Goal: Task Accomplishment & Management: Complete application form

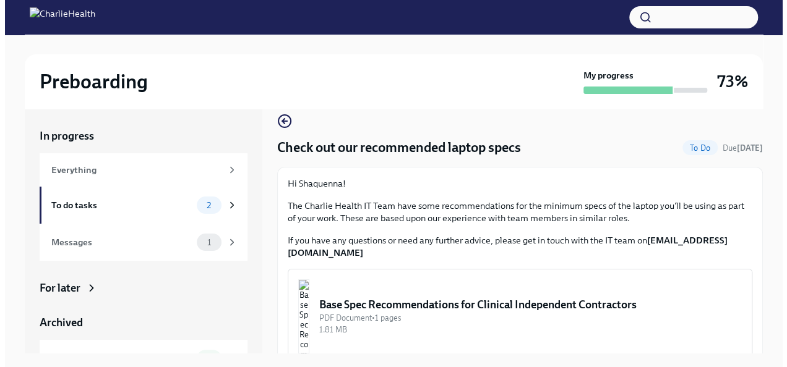
scroll to position [22, 0]
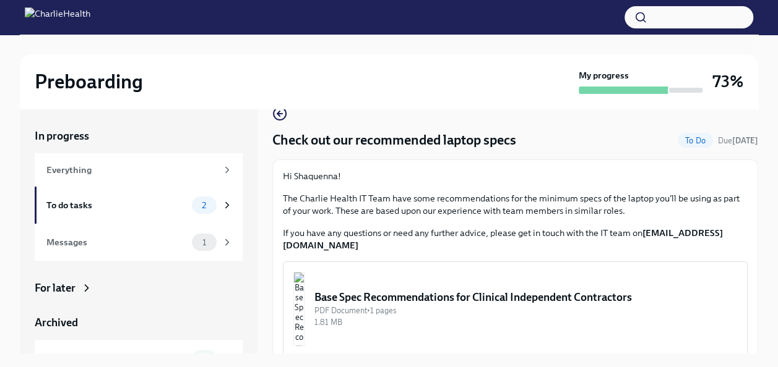
click at [421, 290] on div "Base Spec Recommendations for Clinical Independent Contractors" at bounding box center [525, 297] width 422 height 15
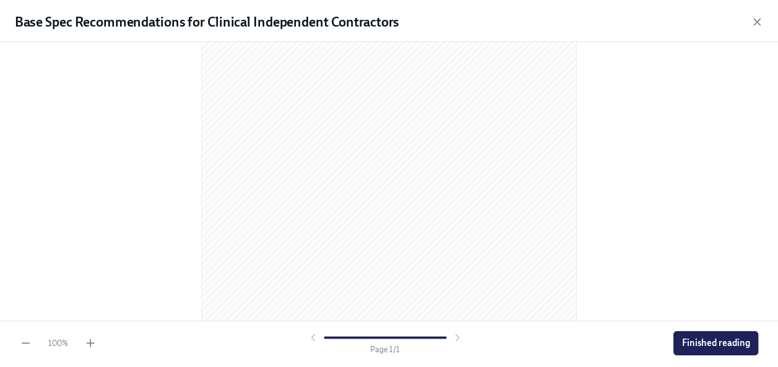
scroll to position [228, 0]
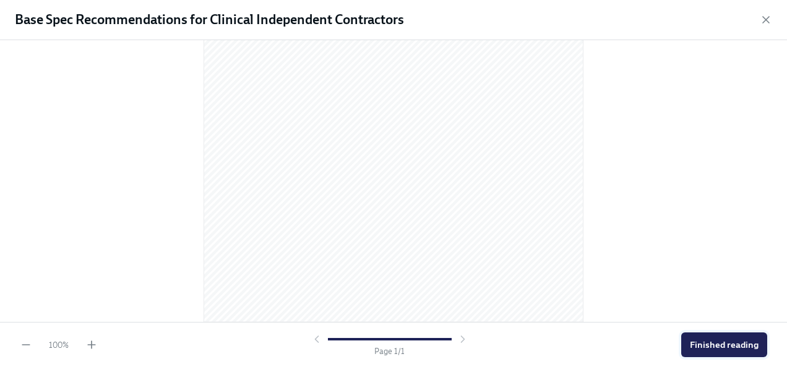
click at [736, 345] on span "Finished reading" at bounding box center [724, 345] width 69 height 12
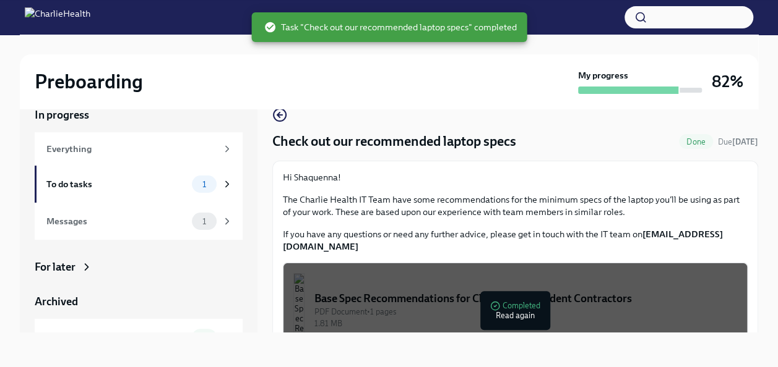
scroll to position [22, 0]
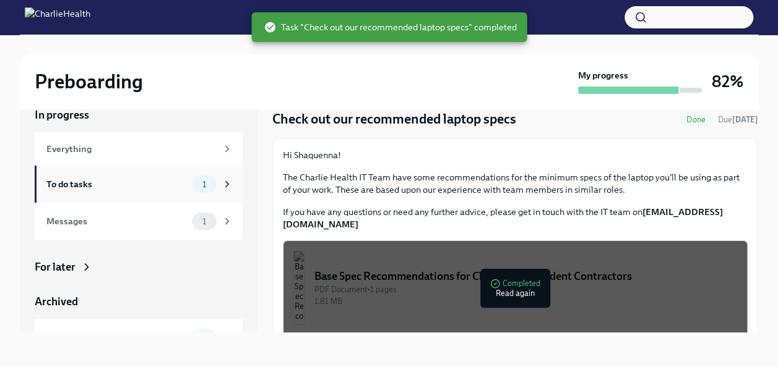
click at [80, 182] on div "To do tasks" at bounding box center [116, 185] width 140 height 14
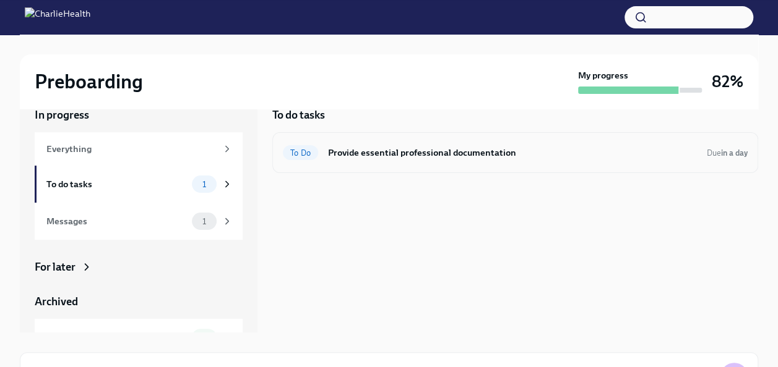
click at [450, 153] on h6 "Provide essential professional documentation" at bounding box center [512, 153] width 369 height 14
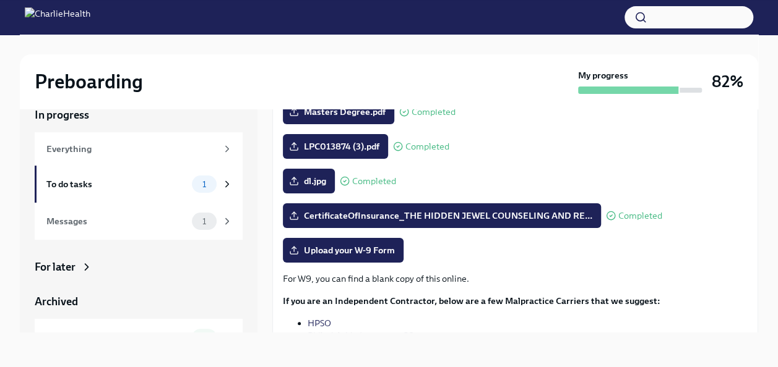
scroll to position [247, 0]
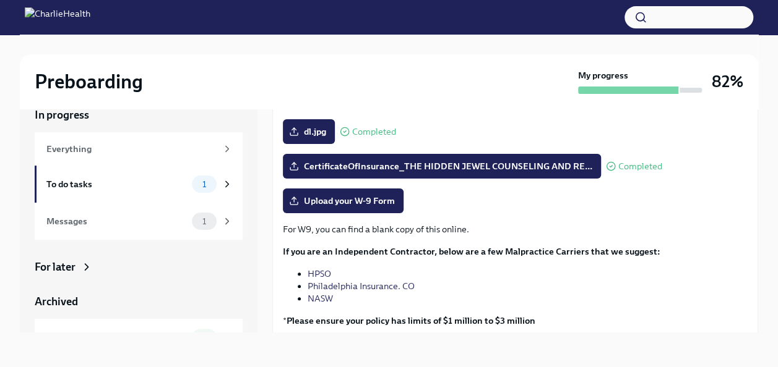
drag, startPoint x: 354, startPoint y: 200, endPoint x: 494, endPoint y: 194, distance: 139.9
click at [489, 194] on div "Upload your W-9 Form" at bounding box center [515, 201] width 465 height 25
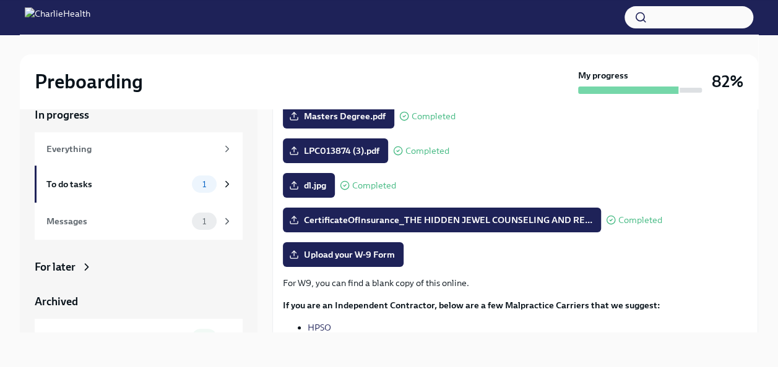
scroll to position [139, 0]
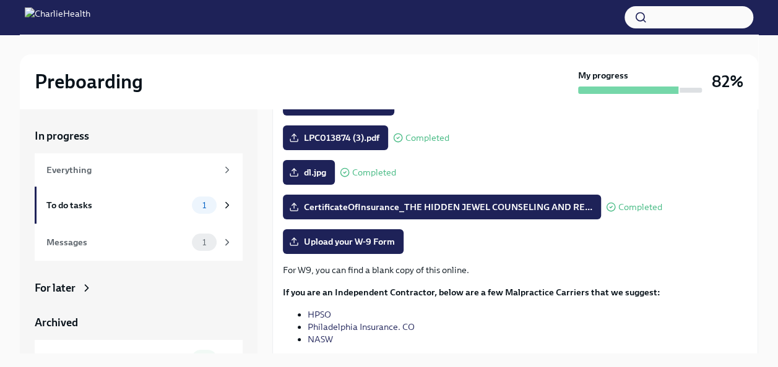
scroll to position [262, 0]
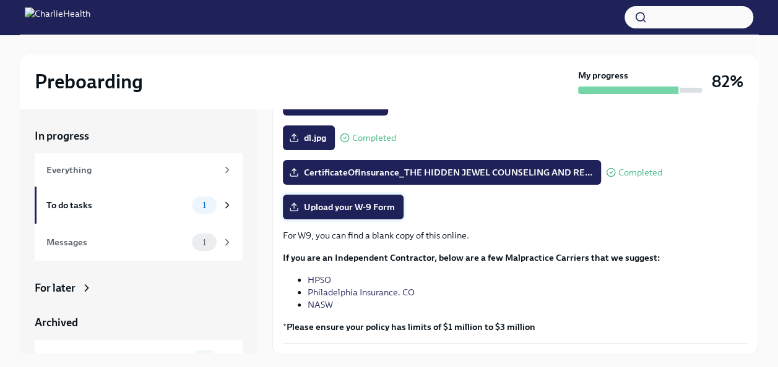
click at [364, 200] on label "Upload your W-9 Form" at bounding box center [343, 207] width 121 height 25
click at [0, 0] on input "Upload your W-9 Form" at bounding box center [0, 0] width 0 height 0
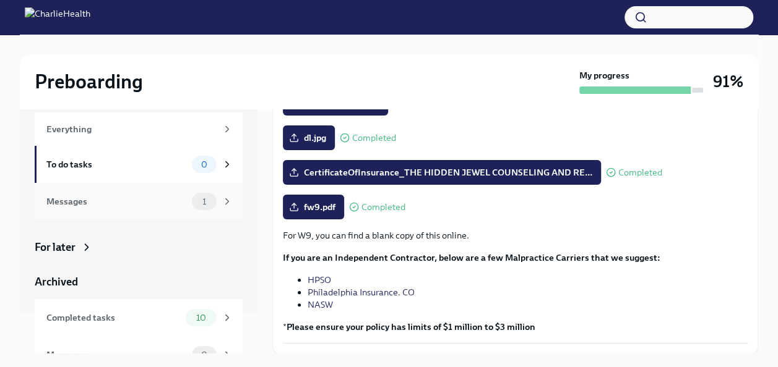
scroll to position [61, 0]
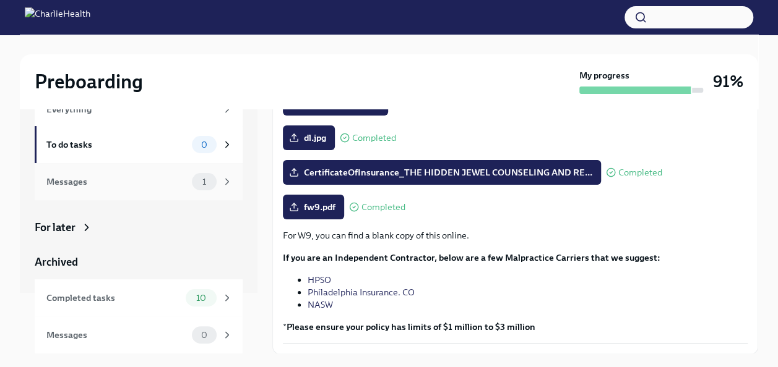
click at [111, 184] on div "Messages" at bounding box center [116, 182] width 140 height 14
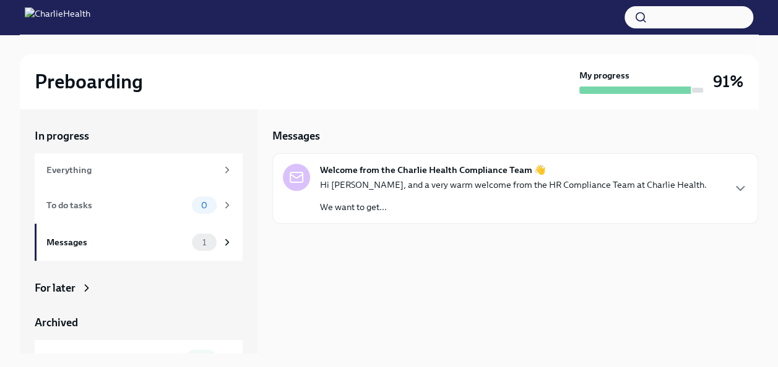
click at [528, 187] on p "Hi Shaquenna, and a very warm welcome from the HR Compliance Team at Charlie He…" at bounding box center [513, 185] width 387 height 12
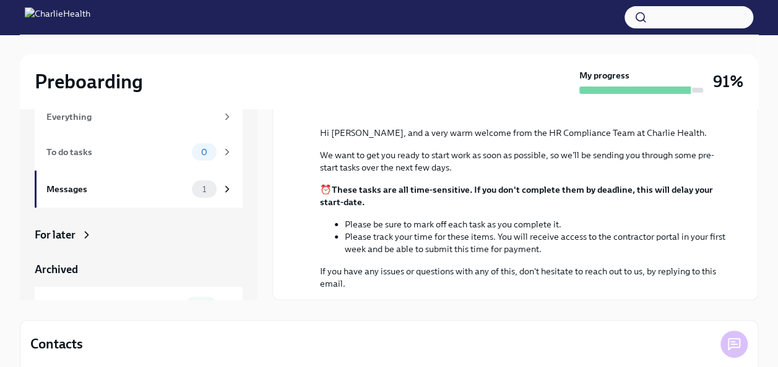
scroll to position [118, 0]
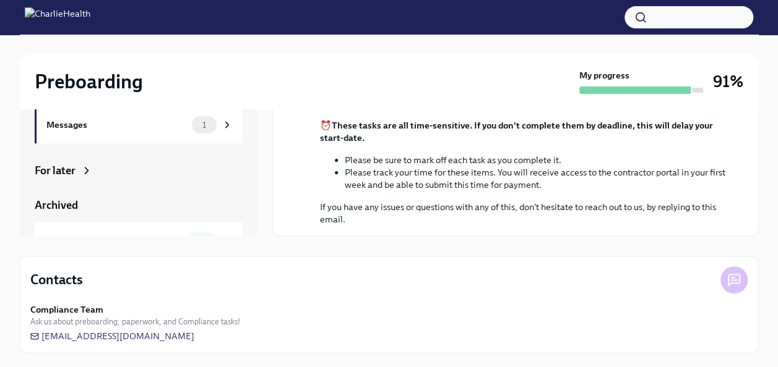
drag, startPoint x: 594, startPoint y: 221, endPoint x: 627, endPoint y: 234, distance: 35.8
click at [594, 221] on p "If you have any issues or questions with any of this, don't hesitate to reach o…" at bounding box center [524, 213] width 408 height 25
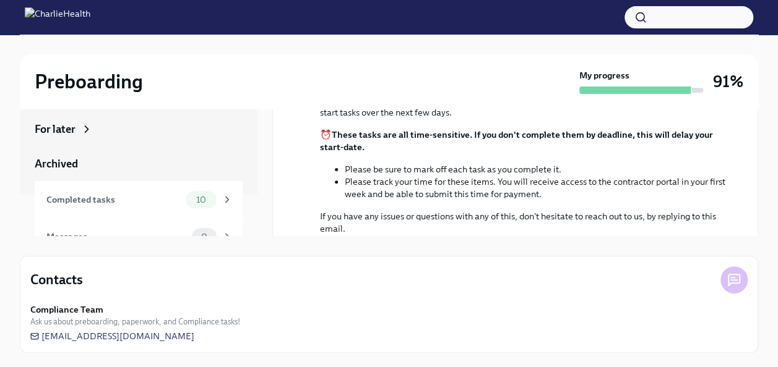
scroll to position [61, 0]
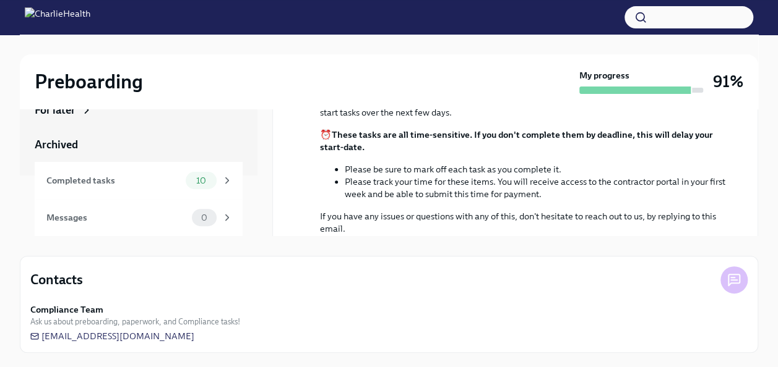
click at [100, 113] on div "For later" at bounding box center [139, 110] width 208 height 15
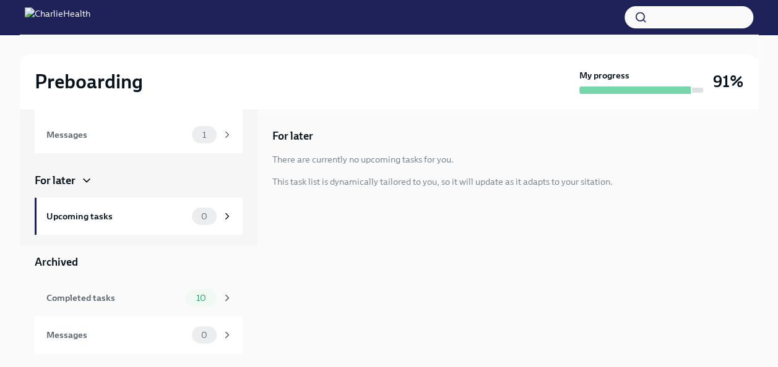
click at [98, 298] on div "Completed tasks" at bounding box center [113, 298] width 134 height 14
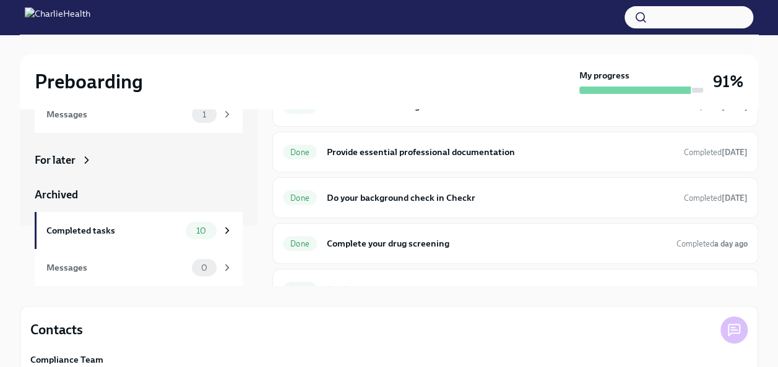
scroll to position [118, 0]
